Goal: Use online tool/utility: Utilize a website feature to perform a specific function

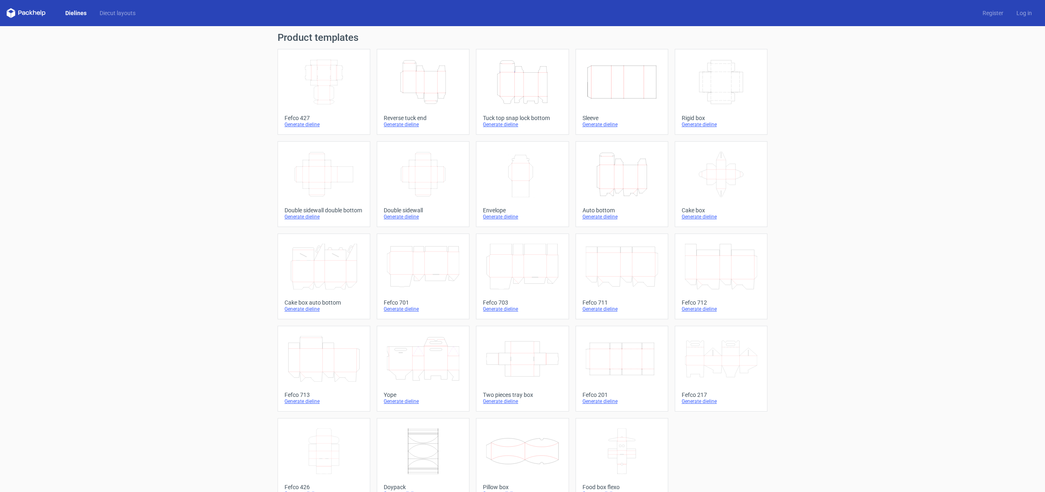
click at [319, 101] on icon "Width Depth Height" at bounding box center [324, 82] width 72 height 46
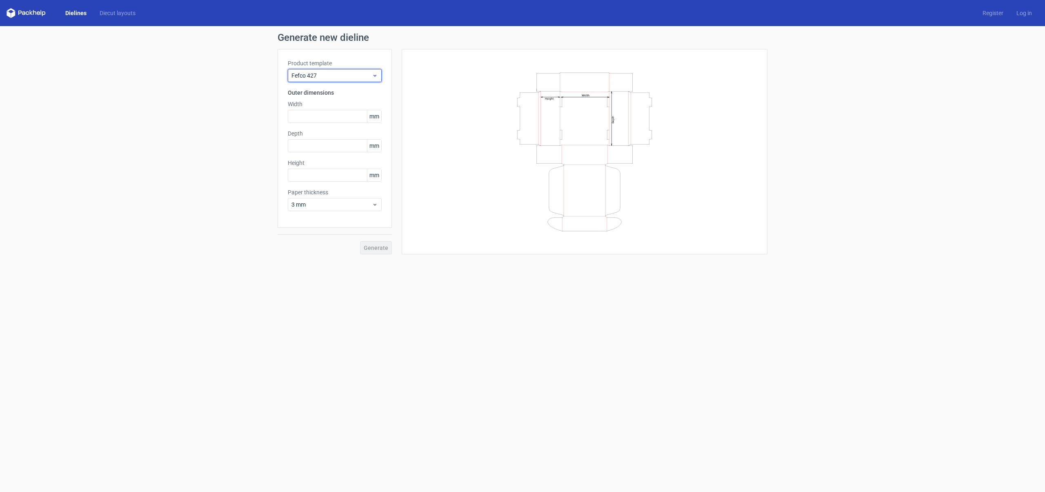
click at [342, 73] on span "Fefco 427" at bounding box center [331, 75] width 80 height 8
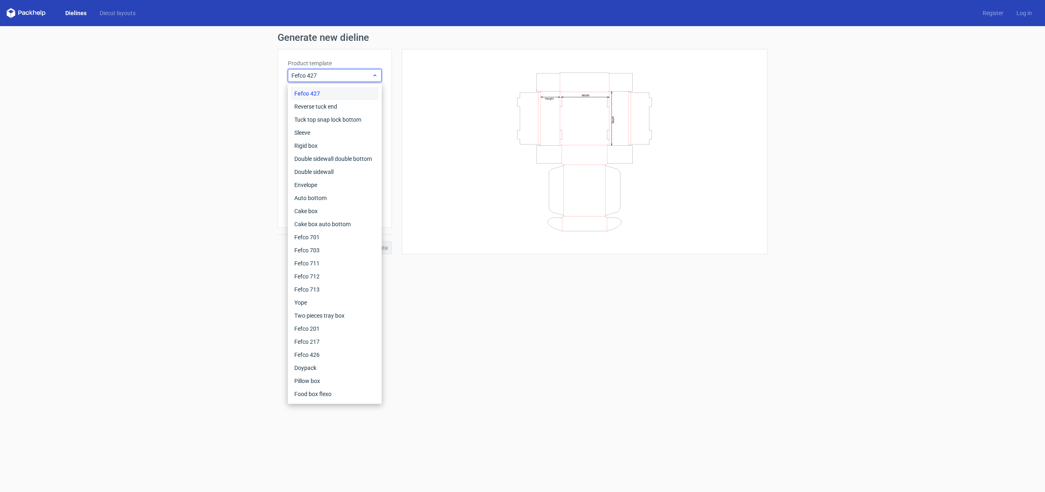
click at [342, 73] on span "Fefco 427" at bounding box center [331, 75] width 80 height 8
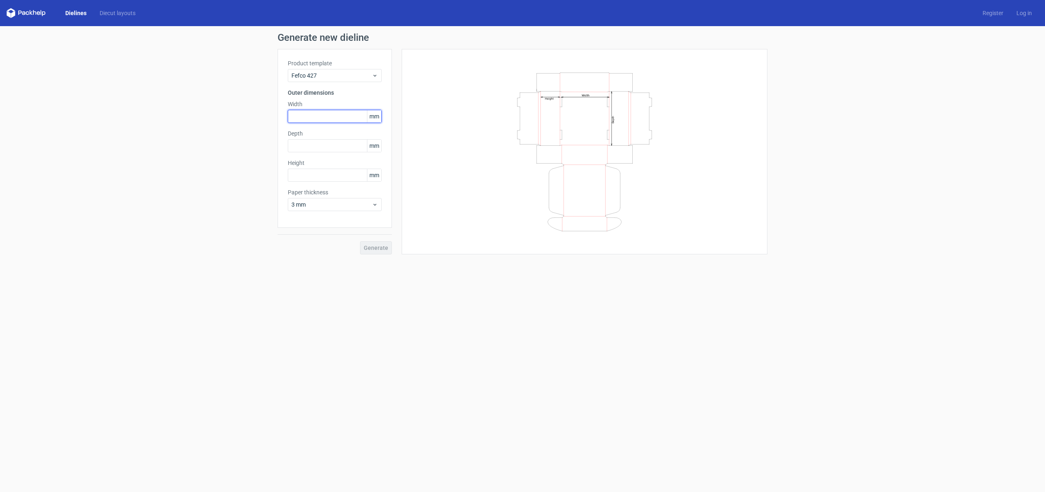
click at [328, 118] on input "text" at bounding box center [335, 116] width 94 height 13
type input "300"
click at [313, 142] on input "text" at bounding box center [335, 145] width 94 height 13
type input "200"
type input "50"
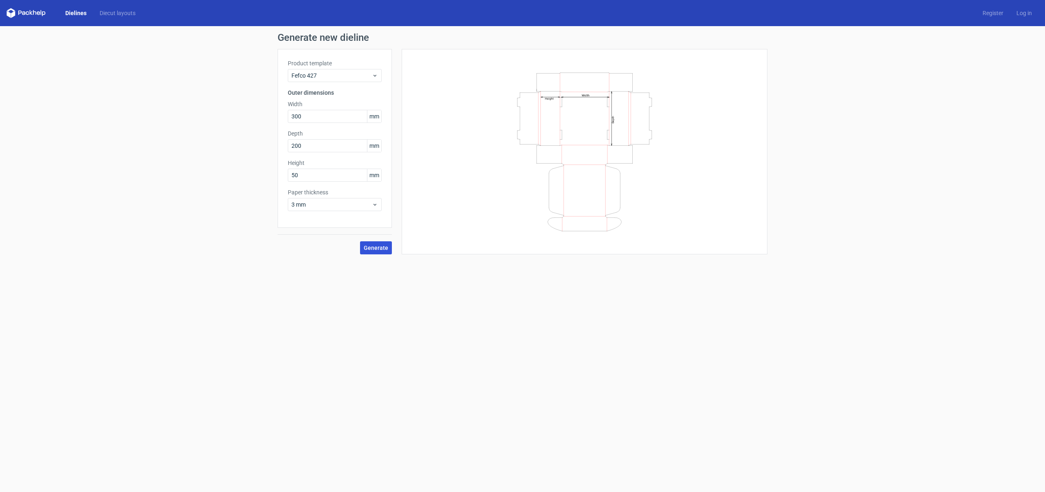
click at [382, 246] on span "Generate" at bounding box center [376, 248] width 24 height 6
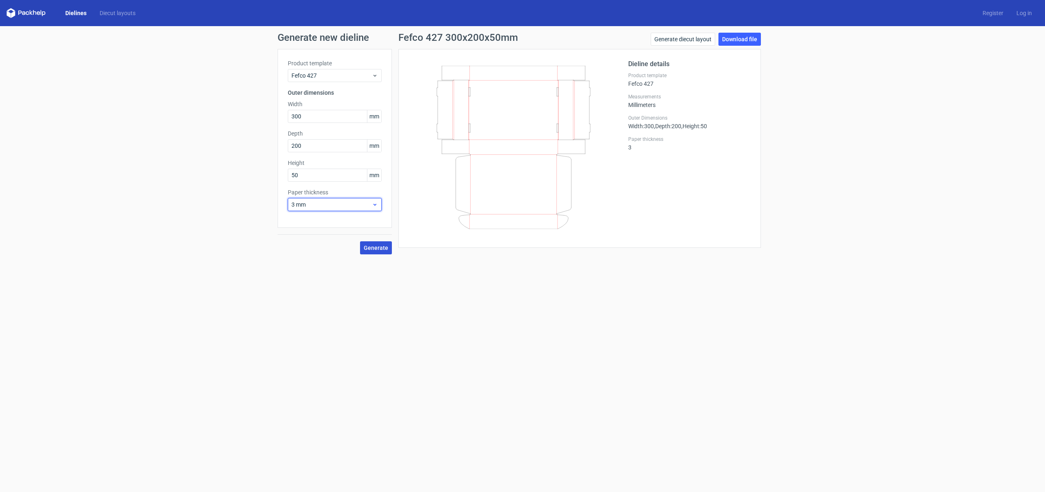
click at [324, 201] on span "3 mm" at bounding box center [331, 204] width 80 height 8
click at [321, 220] on div "0.4 mm" at bounding box center [334, 222] width 87 height 13
click at [376, 246] on span "Generate" at bounding box center [376, 248] width 24 height 6
click at [364, 206] on span "0.4 mm" at bounding box center [331, 204] width 80 height 8
click at [352, 245] on div "1 mm" at bounding box center [334, 248] width 87 height 13
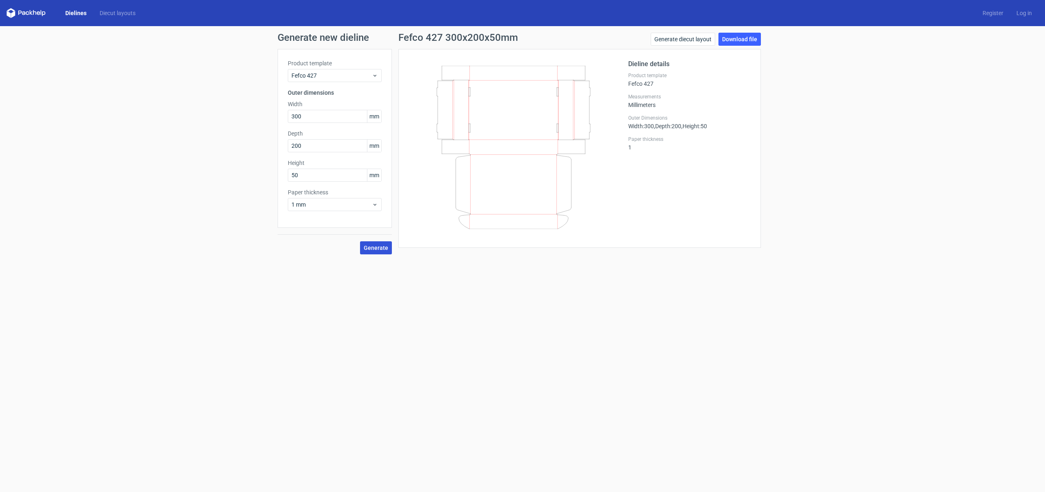
click at [372, 243] on button "Generate" at bounding box center [376, 247] width 32 height 13
click at [359, 206] on span "1 mm" at bounding box center [331, 204] width 80 height 8
click at [338, 271] on div "3 mm" at bounding box center [334, 274] width 87 height 13
click at [378, 246] on span "Generate" at bounding box center [376, 248] width 24 height 6
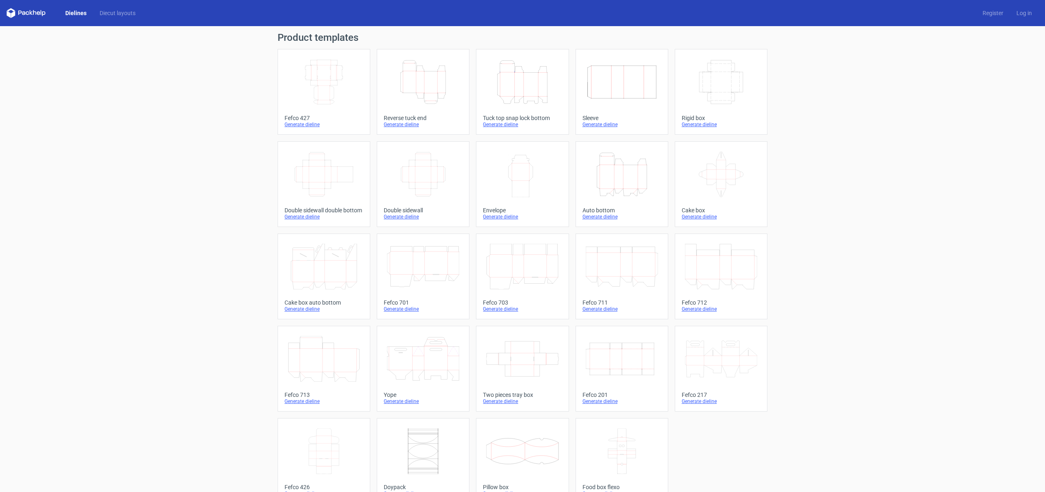
scroll to position [1, 0]
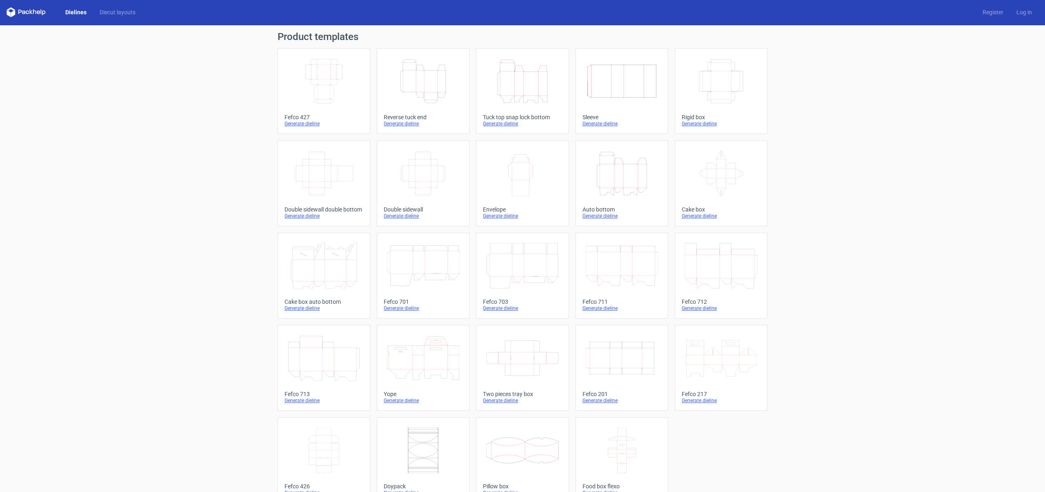
click at [73, 12] on link "Dielines" at bounding box center [76, 12] width 34 height 8
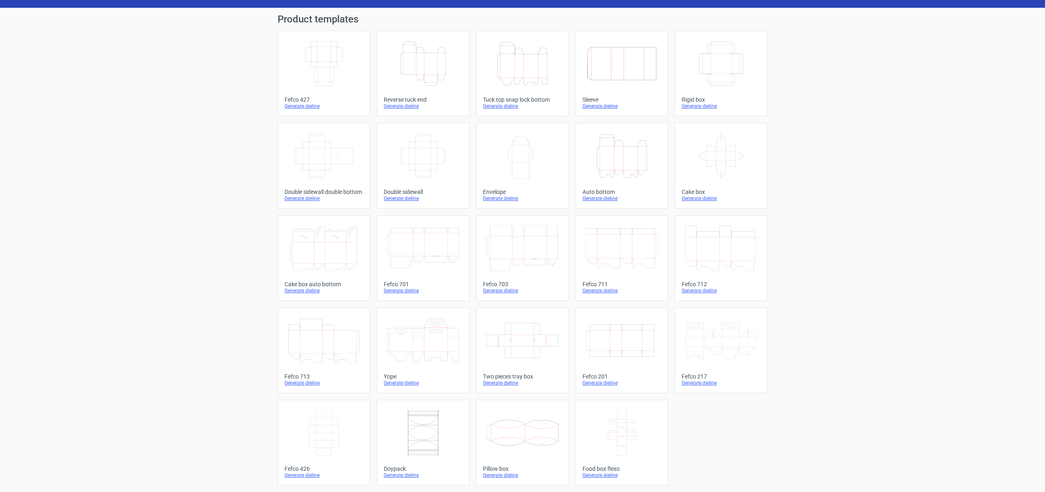
scroll to position [0, 0]
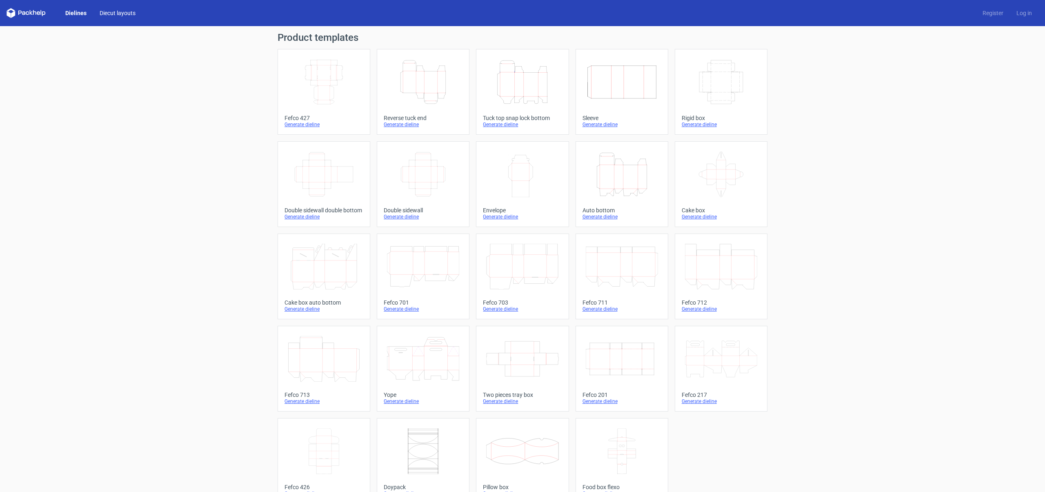
click at [116, 11] on link "Diecut layouts" at bounding box center [117, 13] width 49 height 8
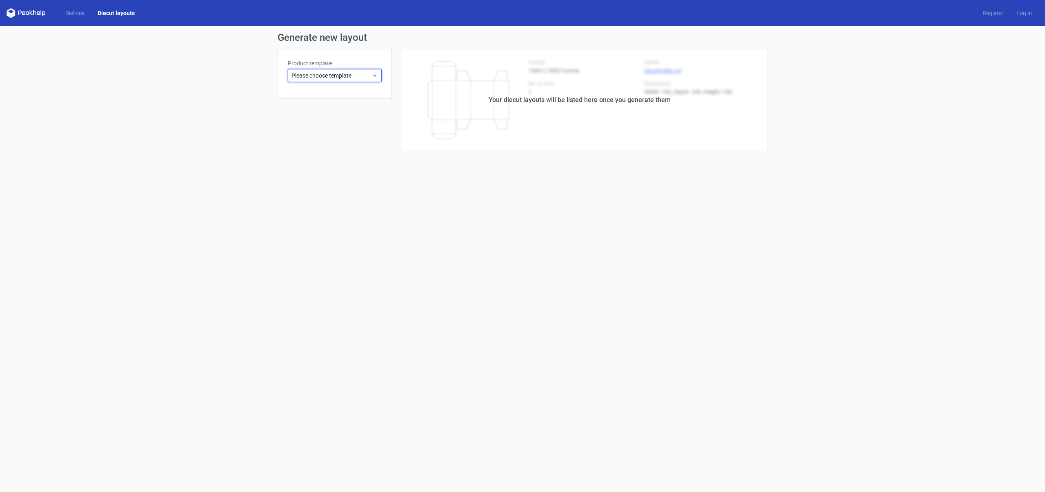
click at [356, 75] on span "Please choose template" at bounding box center [331, 75] width 80 height 8
click at [340, 108] on div "Reverse tuck end" at bounding box center [334, 106] width 87 height 13
click at [353, 76] on span "Reverse tuck end" at bounding box center [331, 75] width 80 height 8
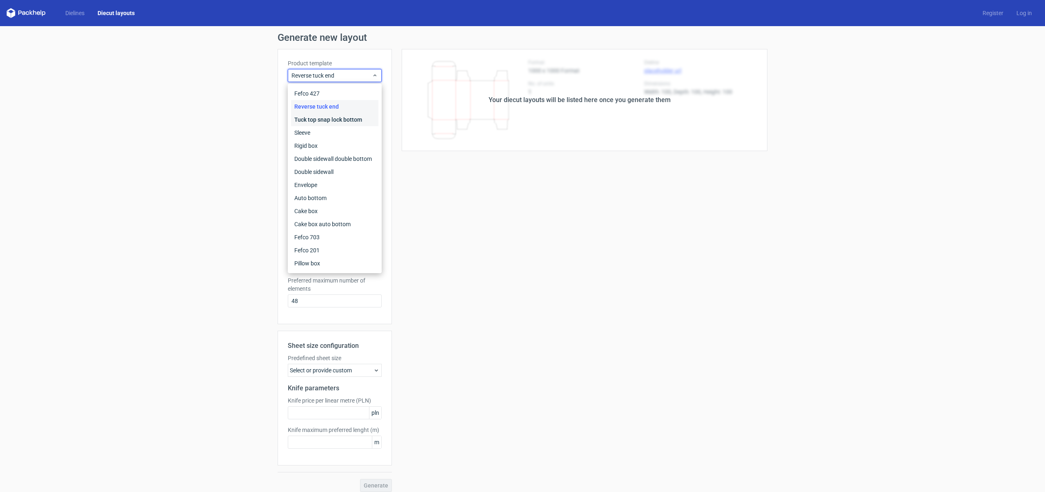
click at [341, 120] on div "Tuck top snap lock bottom" at bounding box center [334, 119] width 87 height 13
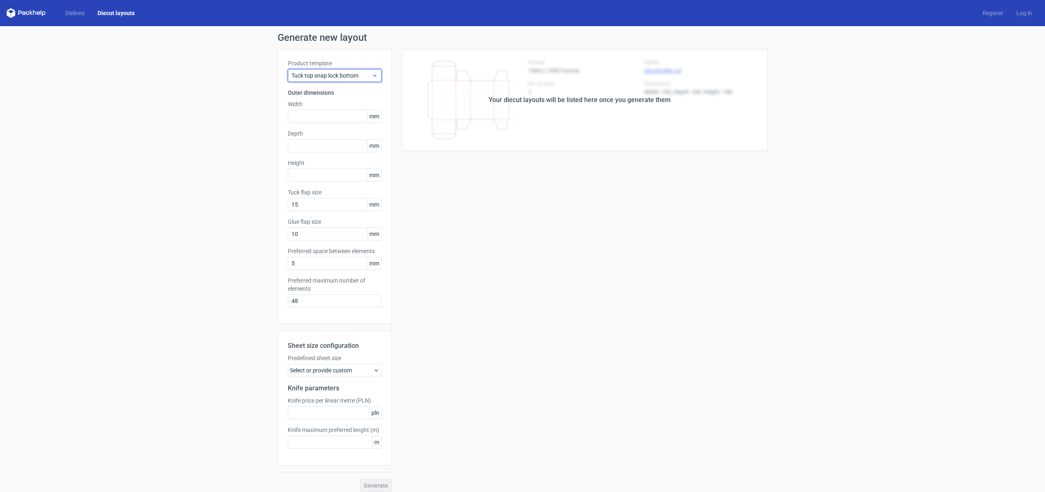
click at [337, 71] on span "Tuck top snap lock bottom" at bounding box center [331, 75] width 80 height 8
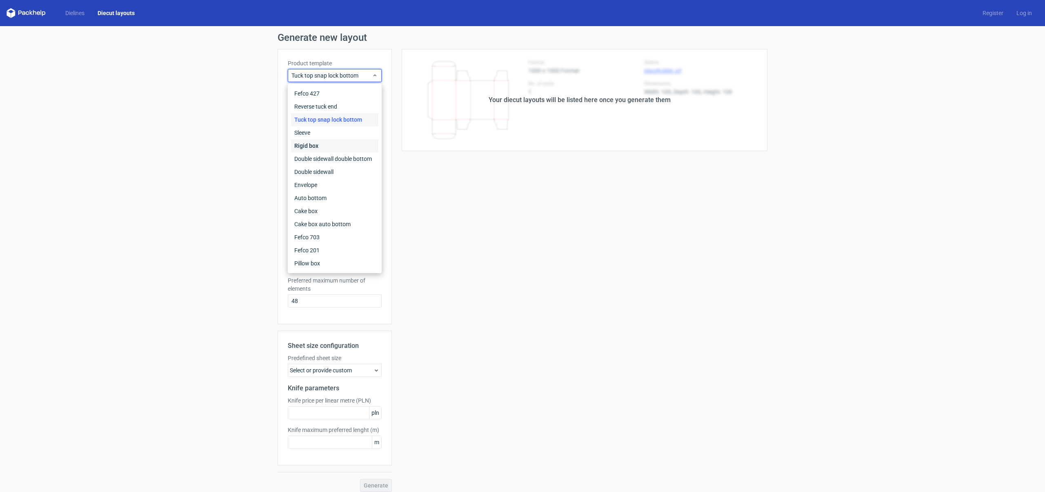
click at [326, 143] on div "Rigid box" at bounding box center [334, 145] width 87 height 13
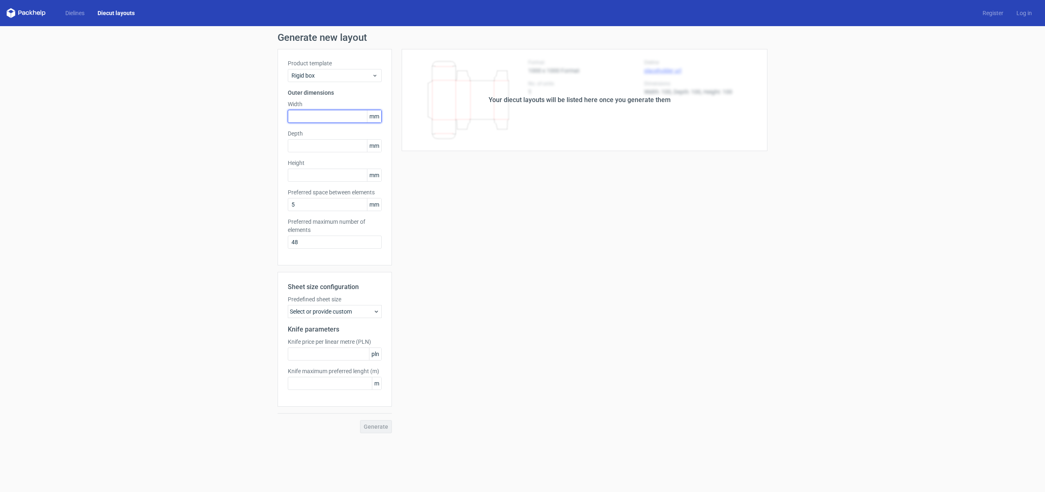
click at [316, 116] on input "text" at bounding box center [335, 116] width 94 height 13
type input "200"
type input "150"
type input "50"
click at [366, 427] on span "Generate" at bounding box center [376, 427] width 24 height 6
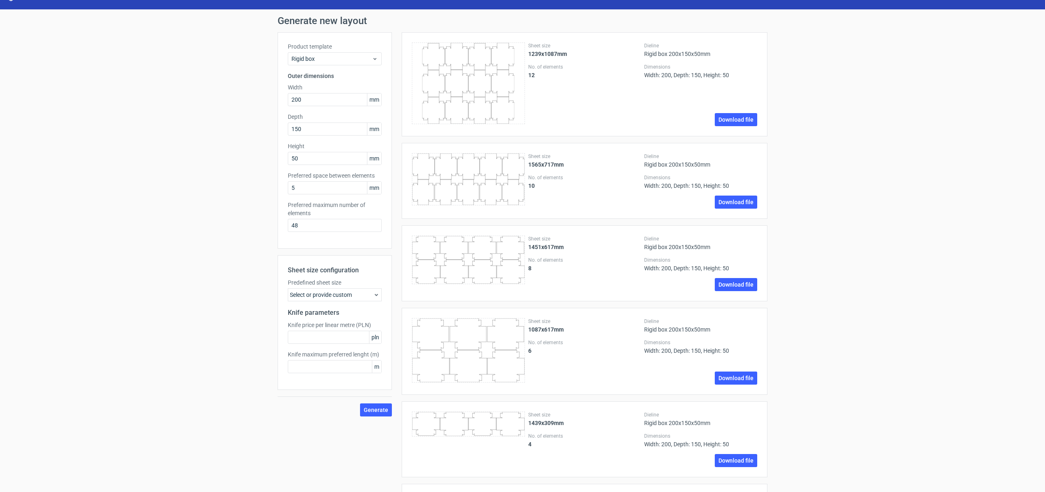
scroll to position [21, 0]
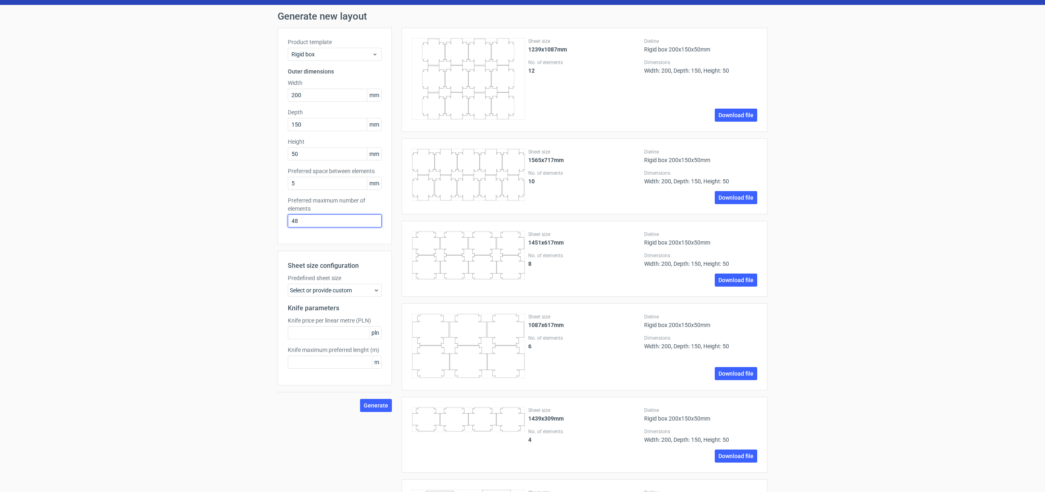
drag, startPoint x: 330, startPoint y: 222, endPoint x: 253, endPoint y: 221, distance: 77.5
click at [253, 221] on div "Generate new layout Product template Rigid box Outer dimensions Width 200 mm De…" at bounding box center [522, 293] width 1045 height 576
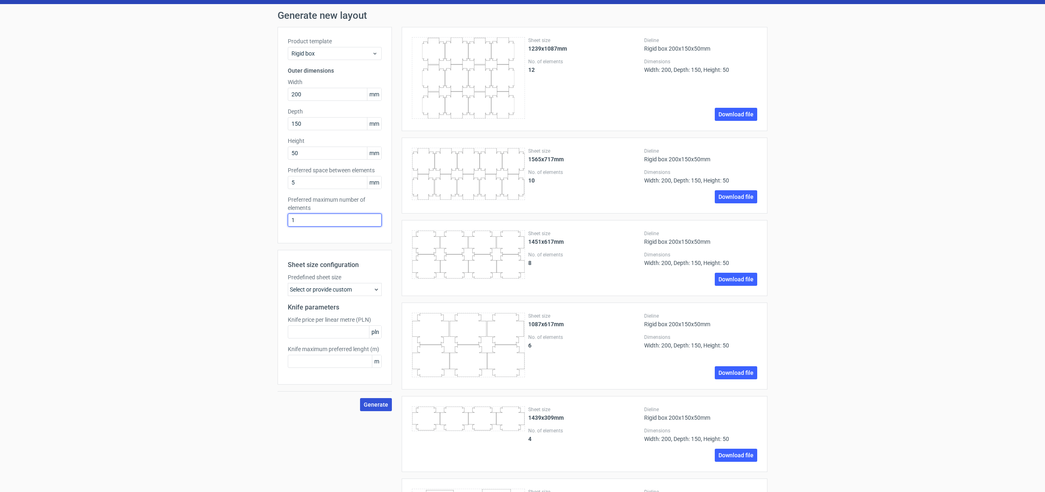
type input "1"
click at [377, 402] on span "Generate" at bounding box center [376, 405] width 24 height 6
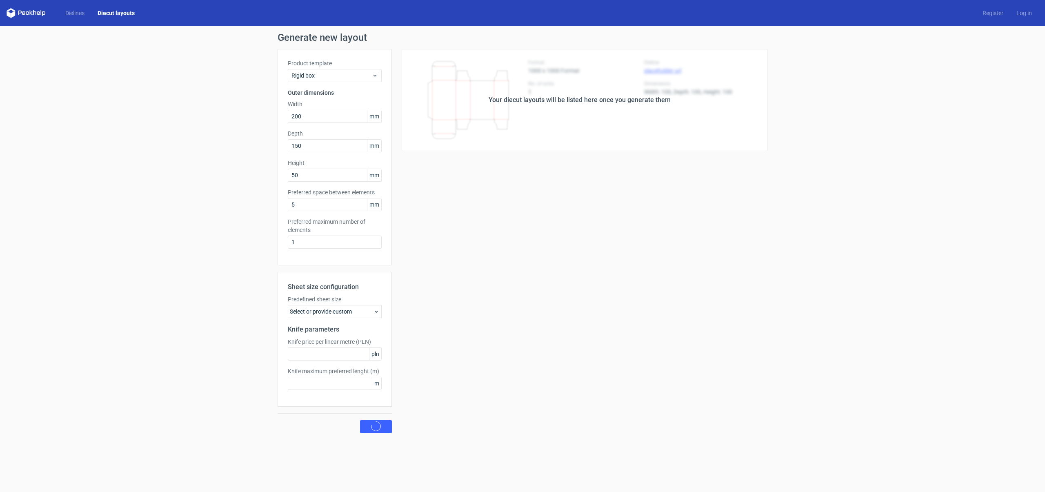
scroll to position [0, 0]
click at [488, 102] on icon at bounding box center [468, 92] width 113 height 66
click at [367, 310] on div "Select or provide custom" at bounding box center [335, 311] width 94 height 13
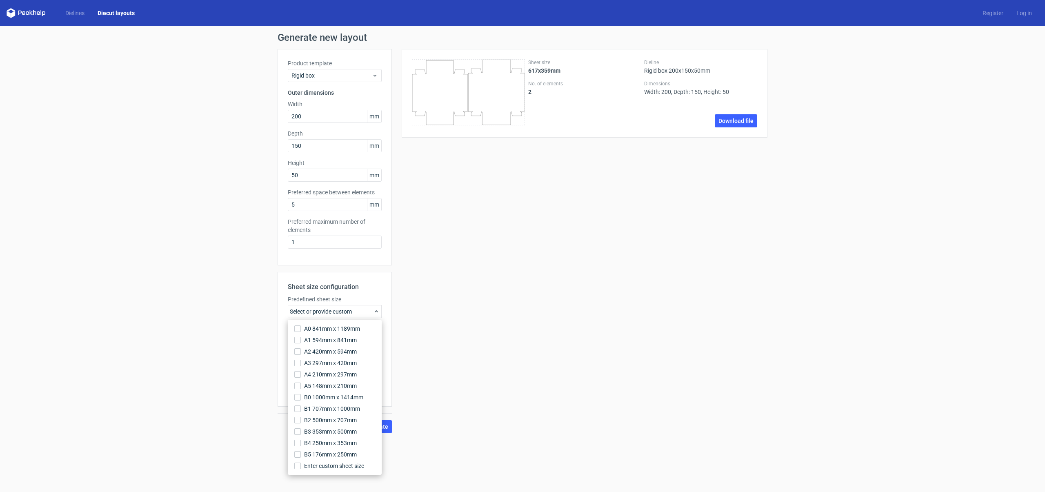
click at [368, 309] on div "Select or provide custom" at bounding box center [335, 311] width 94 height 13
click at [377, 309] on icon at bounding box center [376, 311] width 7 height 7
click at [330, 307] on div "Select or provide custom" at bounding box center [335, 311] width 94 height 13
click at [182, 310] on div "Generate new layout Product template Rigid box Outer dimensions Width 200 mm De…" at bounding box center [522, 232] width 1045 height 413
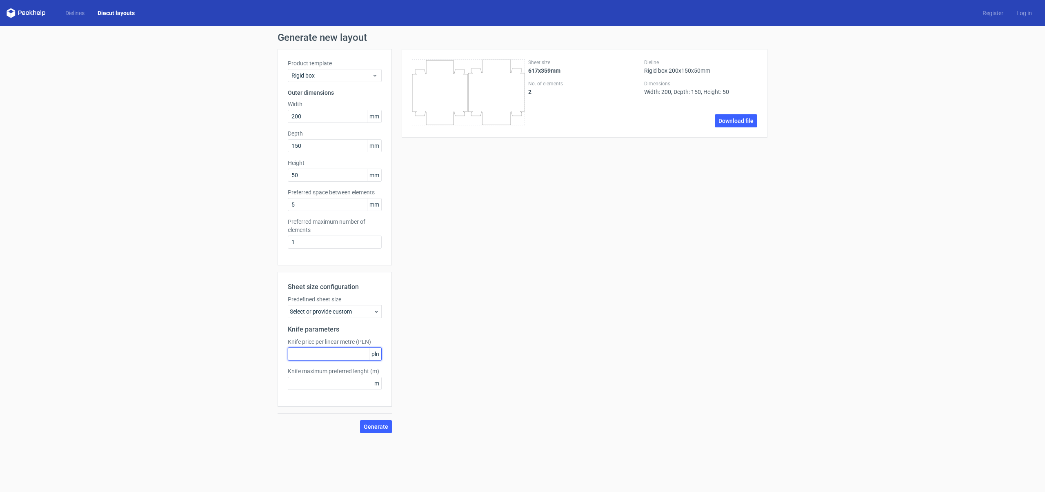
click at [337, 349] on input "text" at bounding box center [335, 353] width 94 height 13
click at [356, 203] on input "5" at bounding box center [335, 204] width 94 height 13
drag, startPoint x: 355, startPoint y: 203, endPoint x: 284, endPoint y: 204, distance: 71.0
click at [284, 204] on div "Product template Rigid box Outer dimensions Width 200 mm Depth 150 mm Height 50…" at bounding box center [334, 157] width 114 height 216
type input "1"
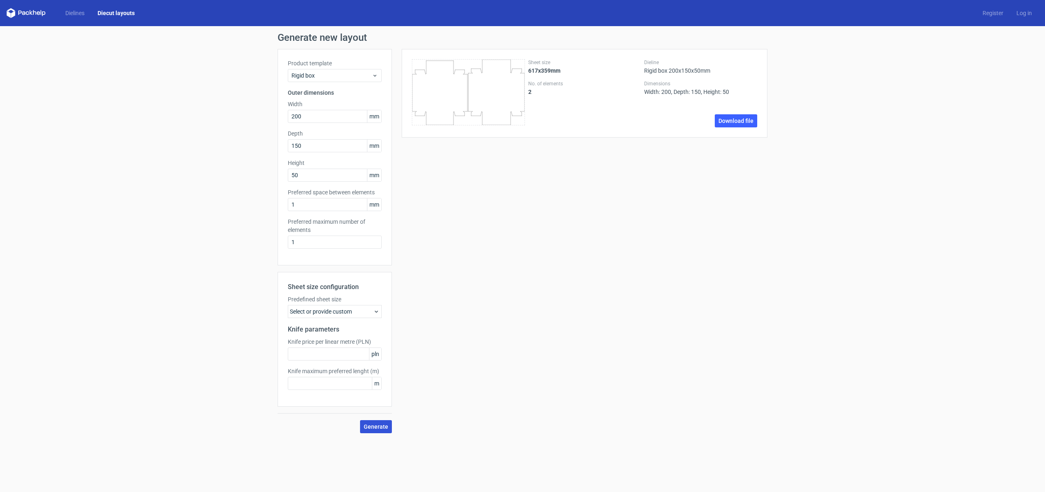
drag, startPoint x: 366, startPoint y: 421, endPoint x: 369, endPoint y: 425, distance: 5.0
click at [367, 424] on button "Generate" at bounding box center [376, 426] width 32 height 13
drag, startPoint x: 284, startPoint y: 203, endPoint x: 182, endPoint y: 209, distance: 102.6
click at [182, 209] on div "Generate new layout Product template Rigid box Outer dimensions Width 200 mm De…" at bounding box center [522, 232] width 1045 height 413
type input "10"
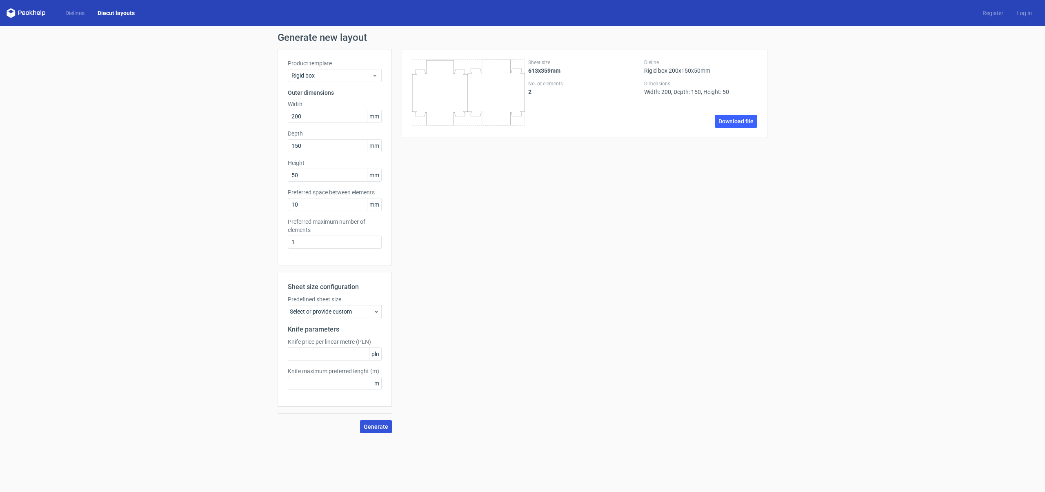
click at [378, 426] on span "Generate" at bounding box center [376, 427] width 24 height 6
click at [313, 75] on span "Rigid box" at bounding box center [331, 75] width 80 height 8
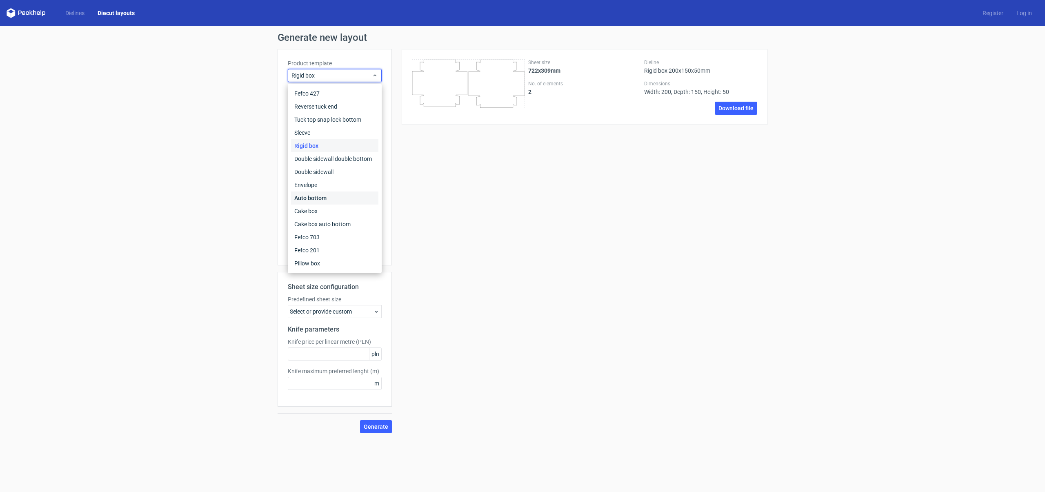
click at [324, 197] on div "Auto bottom" at bounding box center [334, 197] width 87 height 13
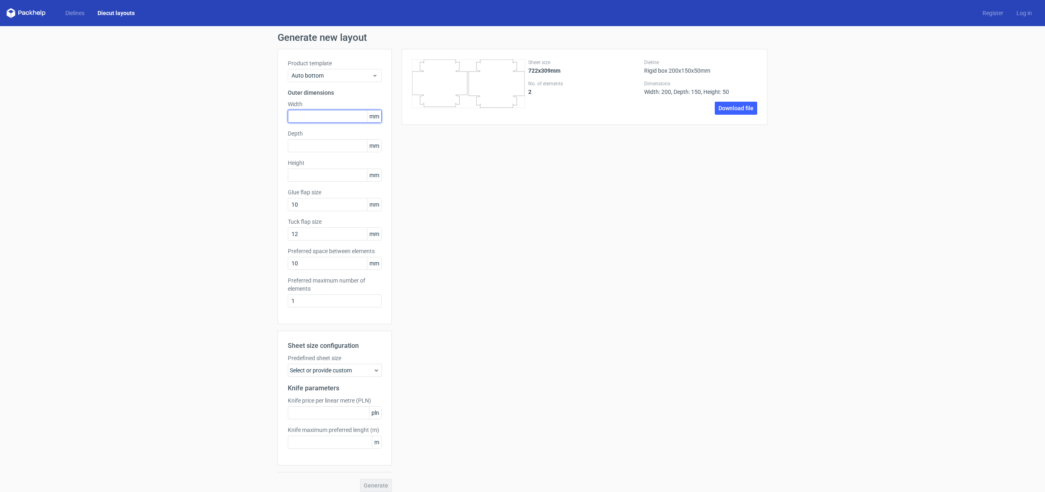
click at [309, 114] on input "text" at bounding box center [335, 116] width 94 height 13
type input "100"
type input "200"
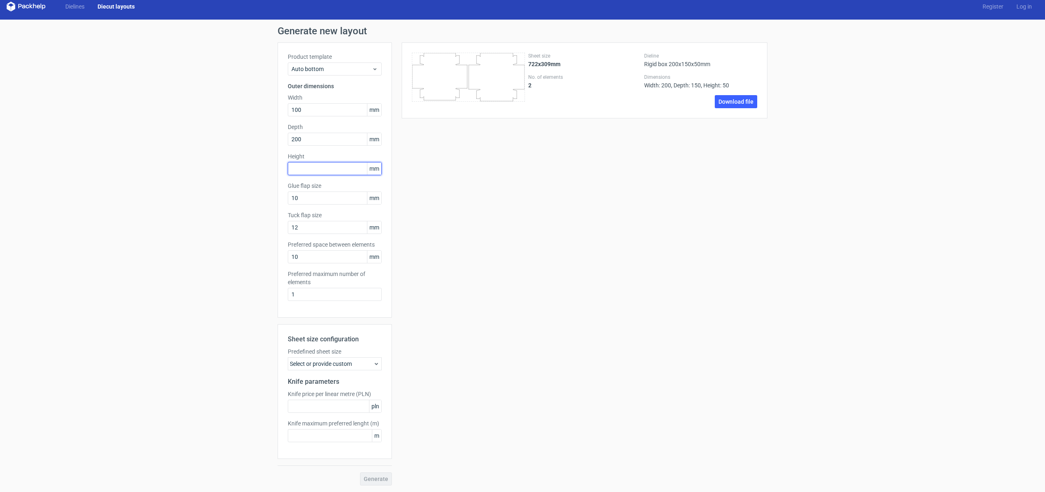
scroll to position [6, 0]
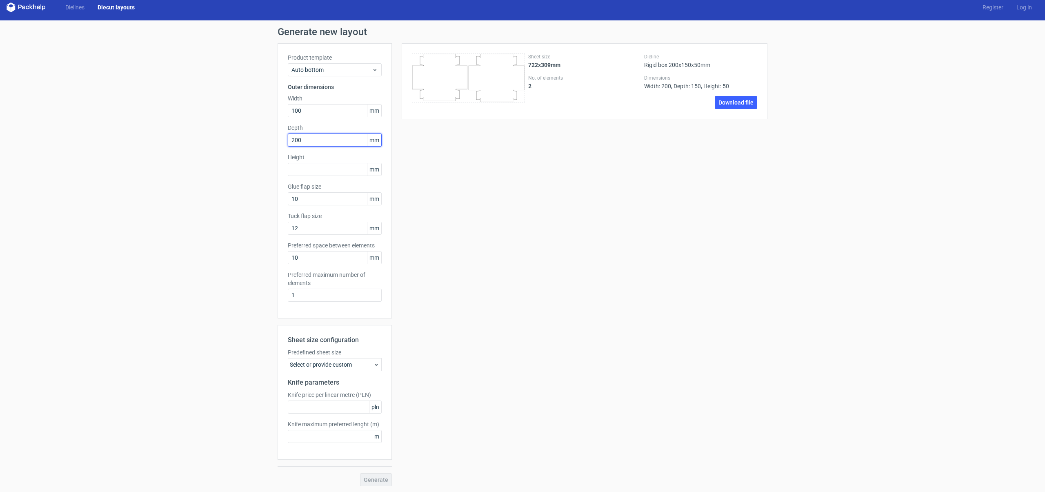
drag, startPoint x: 326, startPoint y: 140, endPoint x: 94, endPoint y: 146, distance: 231.9
click at [94, 146] on div "Generate new layout Product template Auto bottom Outer dimensions Width 100 mm …" at bounding box center [522, 256] width 1045 height 472
click at [321, 170] on input "text" at bounding box center [335, 169] width 94 height 13
type input "50"
click at [375, 477] on span "Generate" at bounding box center [376, 480] width 24 height 6
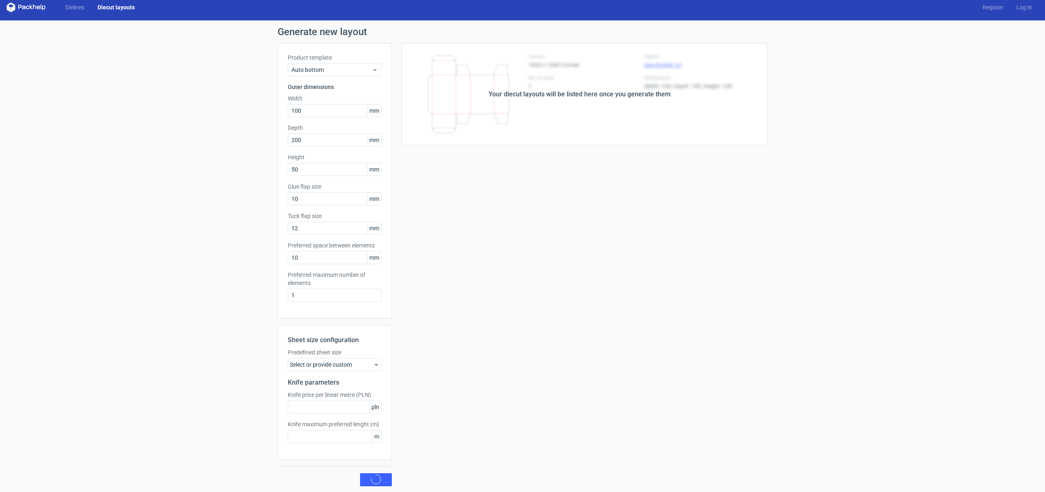
scroll to position [0, 0]
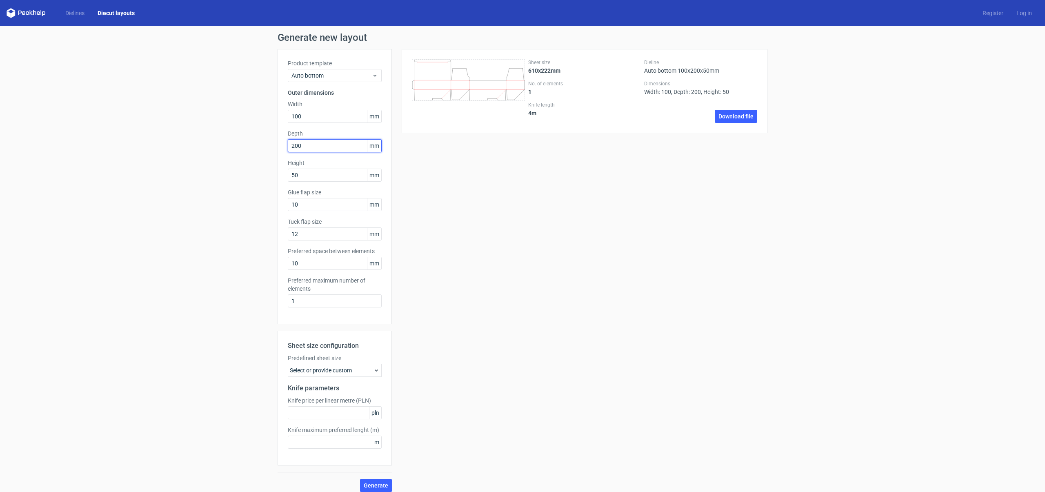
drag, startPoint x: 306, startPoint y: 146, endPoint x: 222, endPoint y: 148, distance: 83.3
click at [222, 148] on div "Generate new layout Product template Auto bottom Outer dimensions Width 100 mm …" at bounding box center [522, 262] width 1045 height 472
type input "50"
type input "200"
click at [375, 484] on span "Generate" at bounding box center [376, 485] width 24 height 6
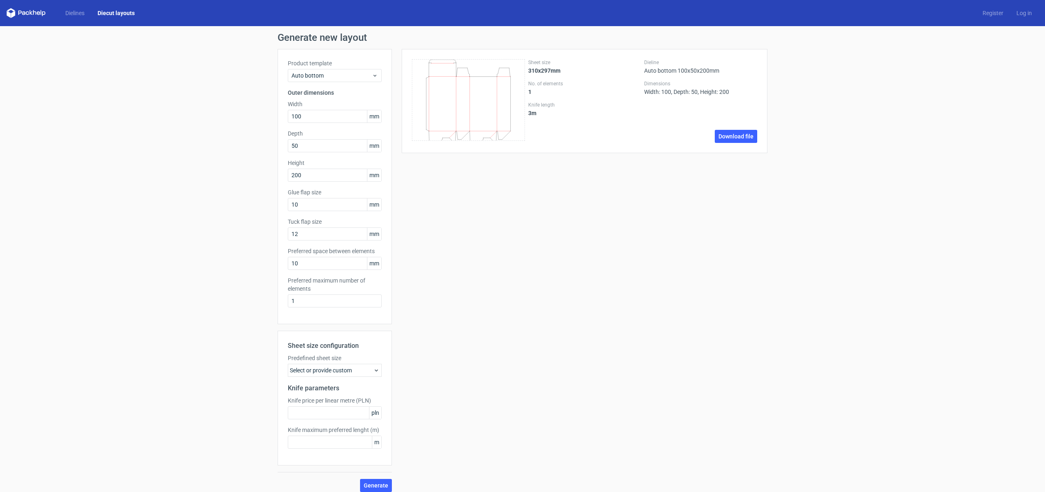
click at [335, 67] on label "Product template" at bounding box center [335, 63] width 94 height 8
click at [334, 71] on div "Auto bottom" at bounding box center [335, 75] width 94 height 13
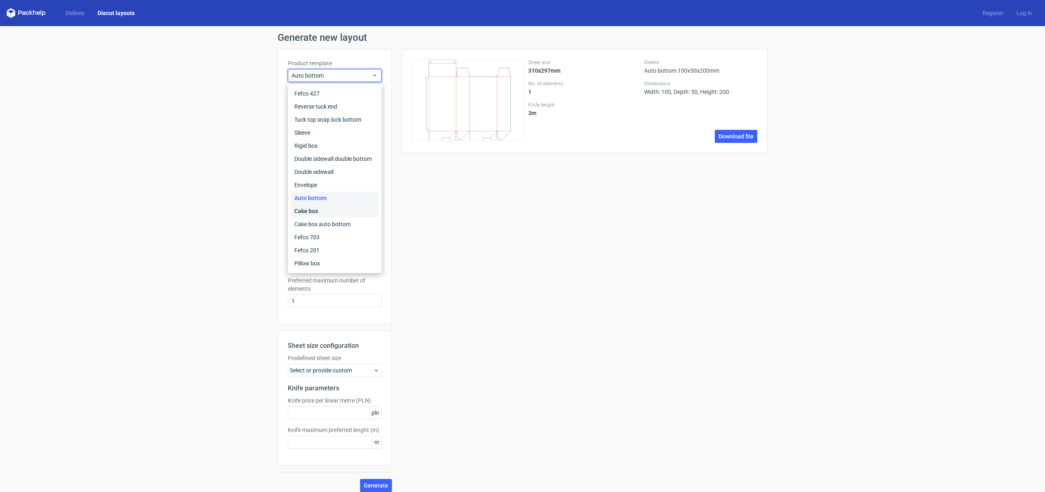
click at [314, 208] on div "Cake box" at bounding box center [334, 210] width 87 height 13
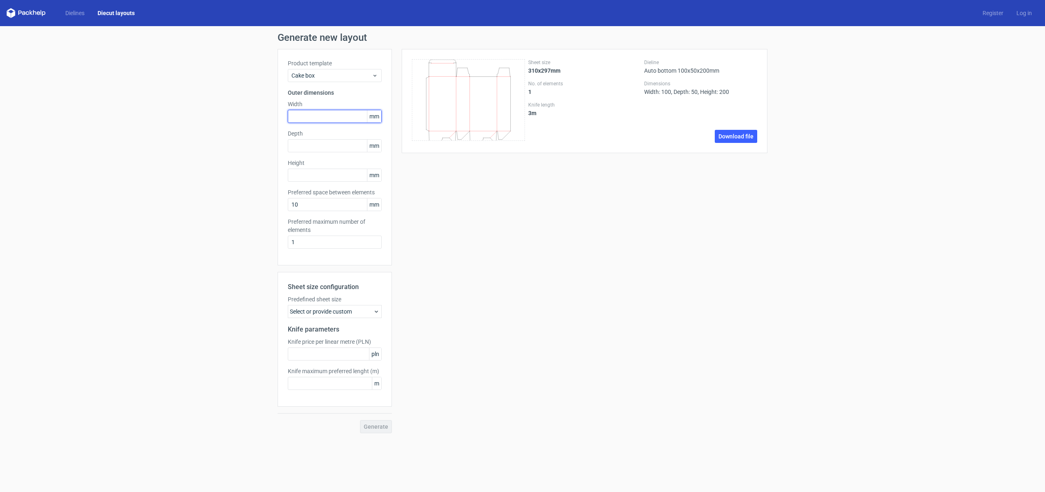
click at [314, 110] on input "text" at bounding box center [335, 116] width 94 height 13
type input "100"
type input "50"
type input "200"
click at [379, 425] on span "Generate" at bounding box center [376, 427] width 24 height 6
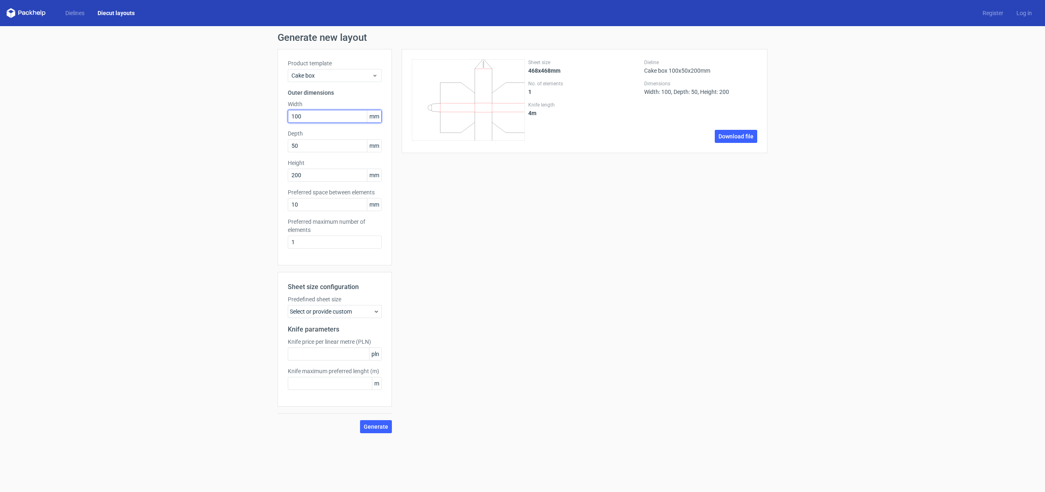
drag, startPoint x: 313, startPoint y: 117, endPoint x: 160, endPoint y: 117, distance: 153.4
click at [160, 117] on div "Generate new layout Product template Cake box Outer dimensions Width 100 mm Dep…" at bounding box center [522, 232] width 1045 height 413
type input "200"
type input "400"
click at [380, 424] on span "Generate" at bounding box center [376, 427] width 24 height 6
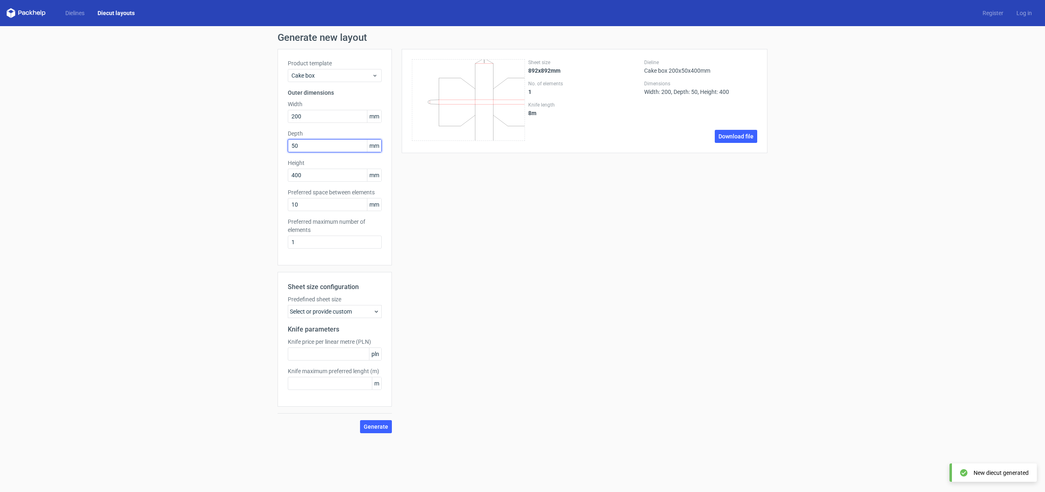
click at [310, 143] on input "50" at bounding box center [335, 145] width 94 height 13
drag, startPoint x: 310, startPoint y: 143, endPoint x: 168, endPoint y: 149, distance: 142.1
click at [168, 149] on div "Generate new layout Product template Cake box Outer dimensions Width 200 mm Dep…" at bounding box center [522, 232] width 1045 height 413
type input "5"
type input "7"
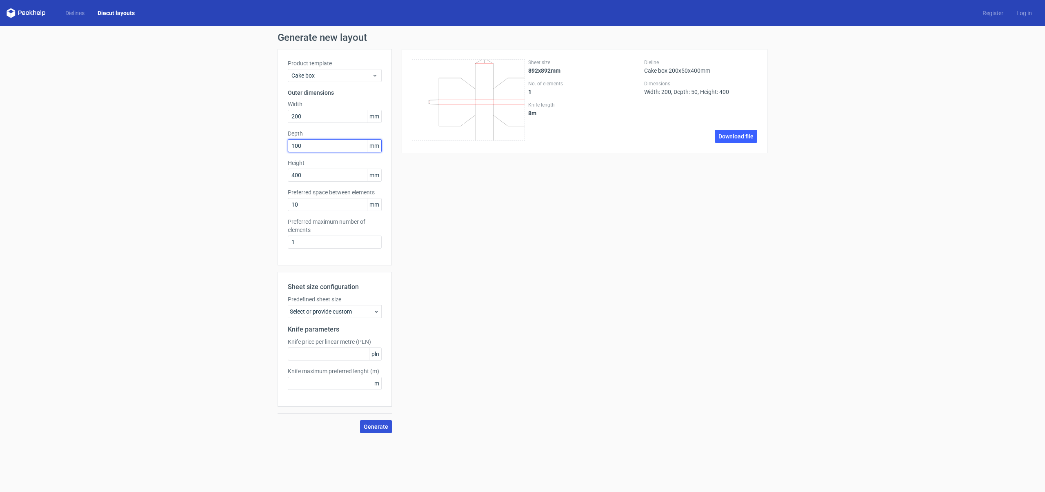
type input "100"
click at [384, 427] on span "Generate" at bounding box center [376, 427] width 24 height 6
click at [322, 74] on span "Cake box" at bounding box center [331, 75] width 80 height 8
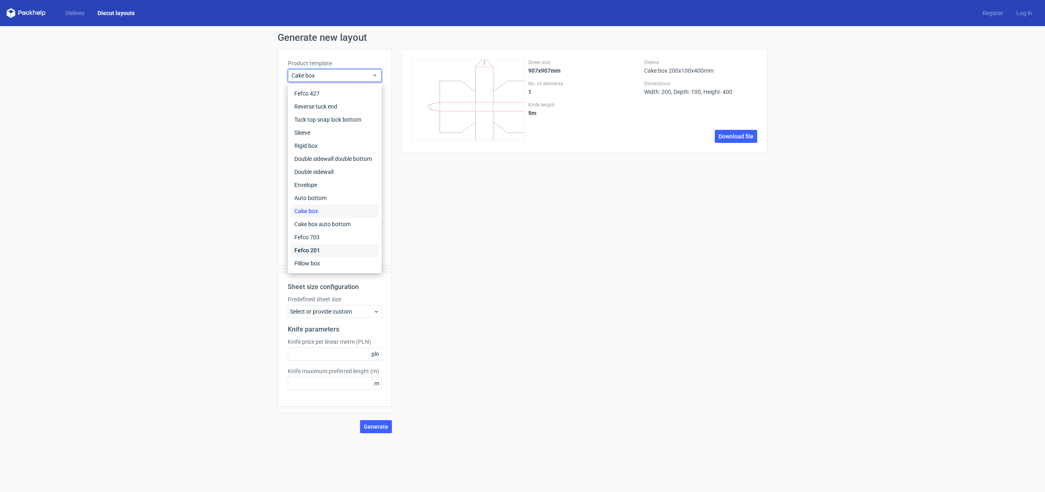
click at [324, 248] on div "Fefco 201" at bounding box center [334, 250] width 87 height 13
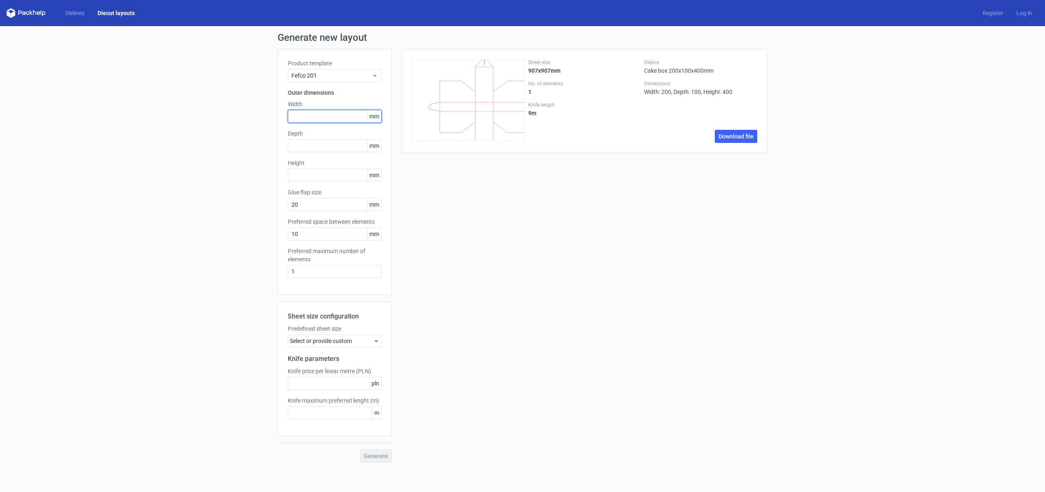
click at [313, 116] on input "text" at bounding box center [335, 116] width 94 height 13
type input "200"
type input "300"
click at [309, 115] on input "200" at bounding box center [335, 116] width 94 height 13
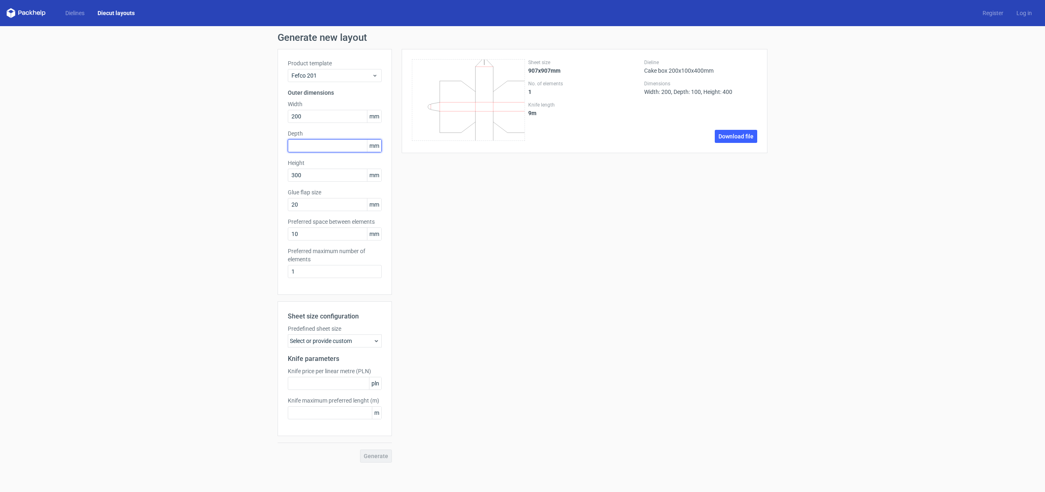
click at [308, 144] on input "text" at bounding box center [335, 145] width 94 height 13
type input "100"
click at [377, 453] on span "Generate" at bounding box center [376, 456] width 24 height 6
click at [31, 10] on icon at bounding box center [26, 13] width 39 height 10
click at [28, 13] on icon at bounding box center [26, 13] width 39 height 10
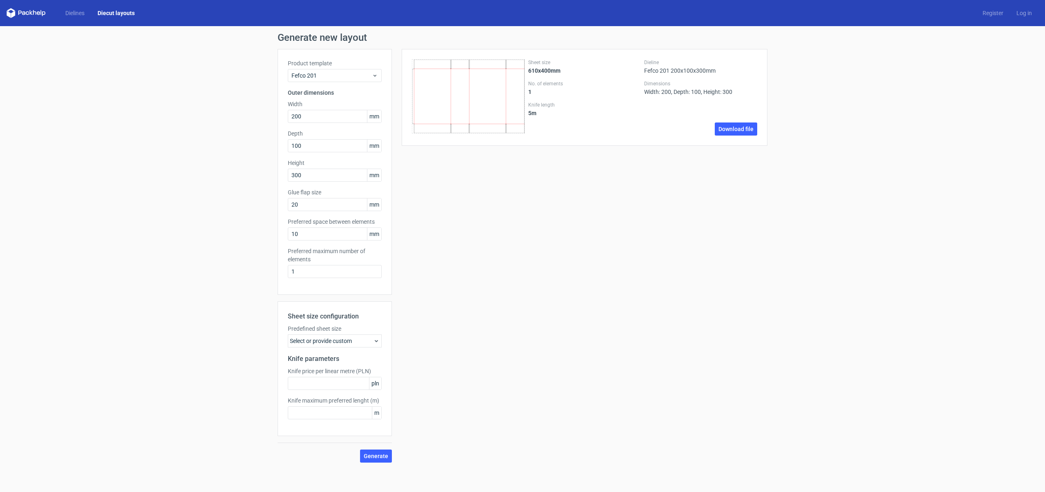
click at [10, 16] on polygon at bounding box center [9, 14] width 4 height 7
click at [73, 15] on link "Dielines" at bounding box center [75, 13] width 32 height 8
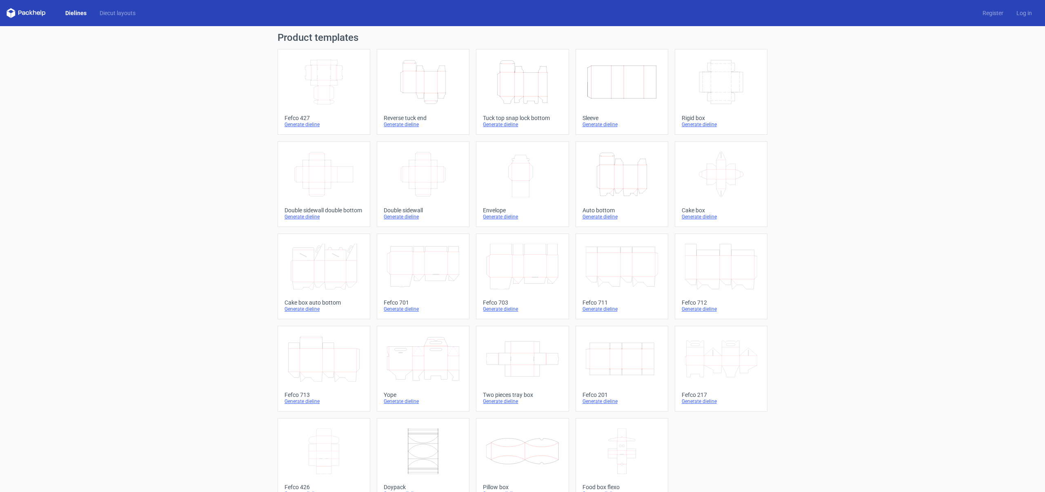
scroll to position [18, 0]
